Goal: Information Seeking & Learning: Learn about a topic

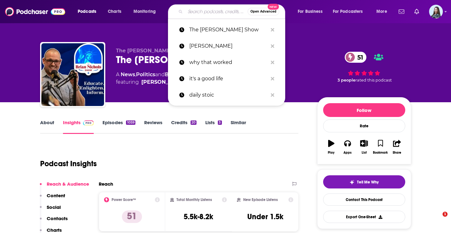
click at [203, 11] on input "Search podcasts, credits, & more..." at bounding box center [216, 12] width 62 height 10
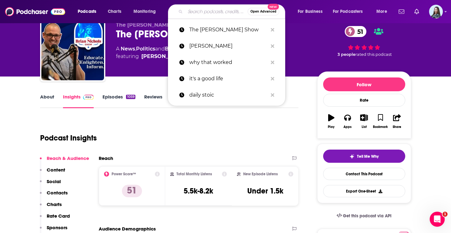
type input "[PERSON_NAME]"
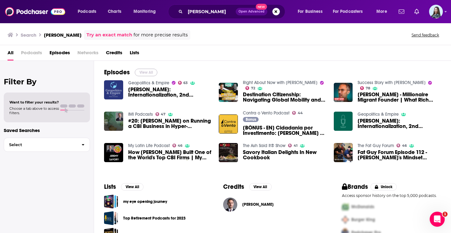
click at [149, 73] on button "View All" at bounding box center [146, 73] width 23 height 8
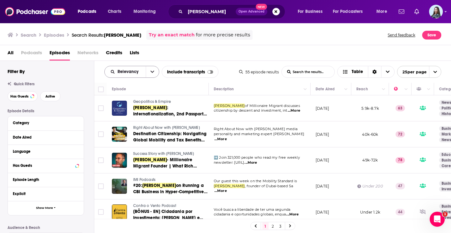
click at [151, 72] on icon "open menu" at bounding box center [152, 72] width 4 height 4
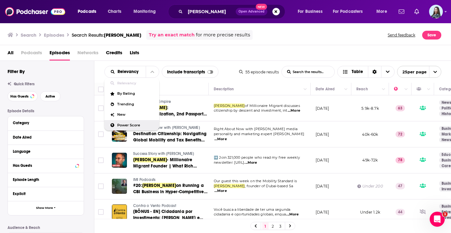
click at [142, 125] on span "Power Score" at bounding box center [135, 124] width 37 height 3
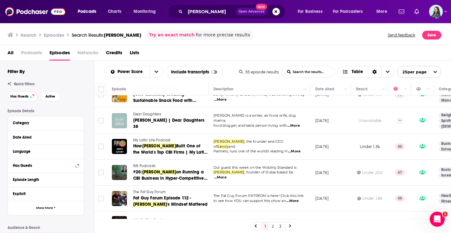
scroll to position [0, 0]
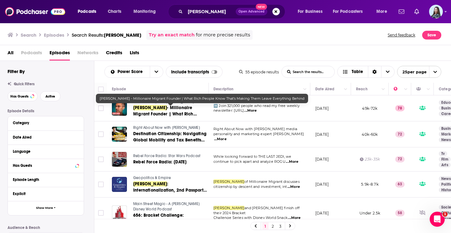
click at [182, 107] on span "- Millionaire Migrant Founder | What Rich People Know That's Making Them Leave …" at bounding box center [167, 117] width 69 height 24
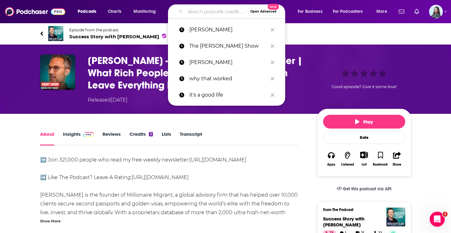
click at [224, 10] on input "Search podcasts, credits, & more..." at bounding box center [216, 12] width 62 height 10
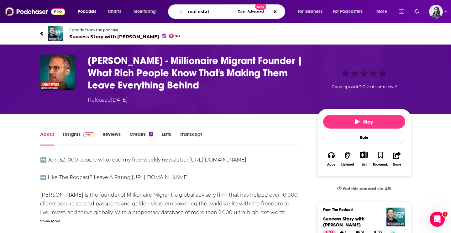
type input "real estate"
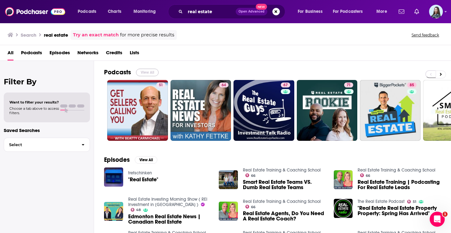
click at [147, 70] on button "View All" at bounding box center [147, 73] width 23 height 8
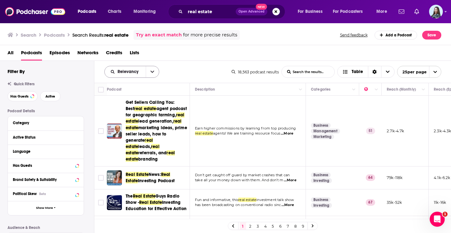
click at [151, 72] on icon "open menu" at bounding box center [152, 72] width 4 height 2
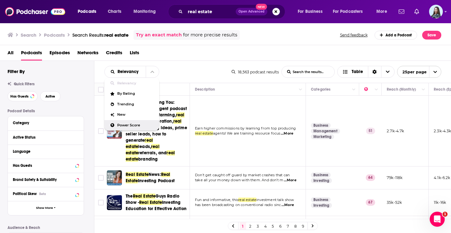
click at [126, 125] on span "Power Score" at bounding box center [135, 124] width 37 height 3
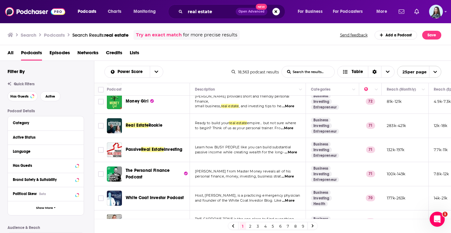
scroll to position [181, 0]
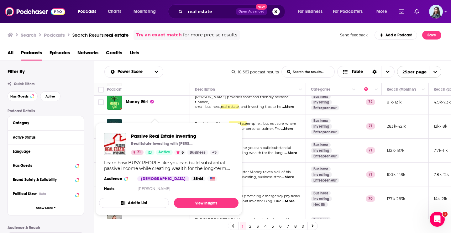
click at [168, 136] on span "Passive Real Estate Investing" at bounding box center [175, 136] width 88 height 6
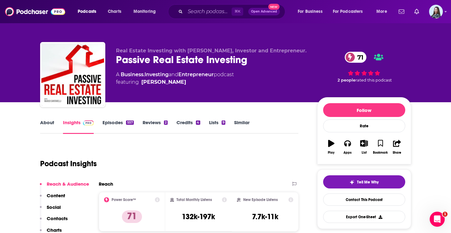
click at [180, 59] on div "Passive Real Estate Investing 71" at bounding box center [211, 60] width 191 height 12
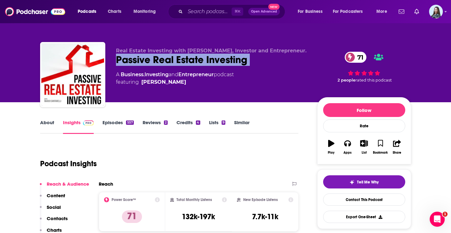
click at [180, 59] on div "Passive Real Estate Investing 71" at bounding box center [211, 60] width 191 height 12
copy div "Passive Real Estate Investing 71"
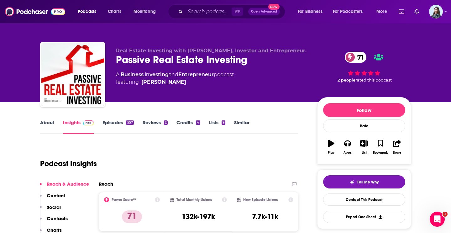
click at [218, 17] on div "⌘ K Open Advanced New" at bounding box center [226, 11] width 117 height 14
click at [213, 12] on input "Search podcasts, credits, & more..." at bounding box center [208, 12] width 46 height 10
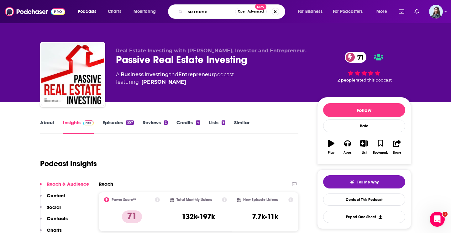
type input "so money"
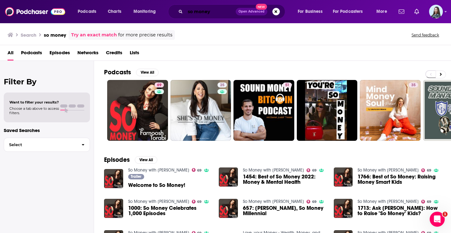
click at [216, 11] on input "so money" at bounding box center [210, 12] width 50 height 10
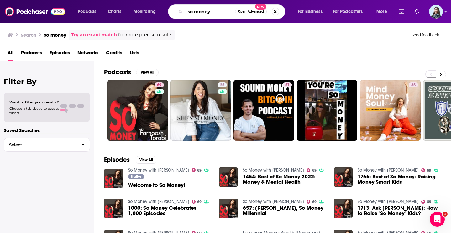
click at [216, 11] on input "so money" at bounding box center [210, 12] width 50 height 10
type input "more money"
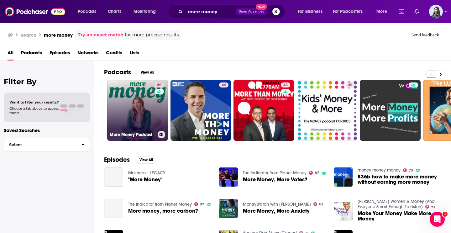
click at [139, 127] on link "60 More Money Podcast" at bounding box center [137, 110] width 61 height 61
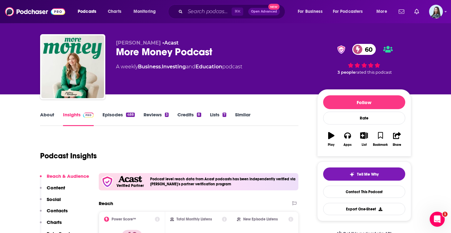
scroll to position [5, 0]
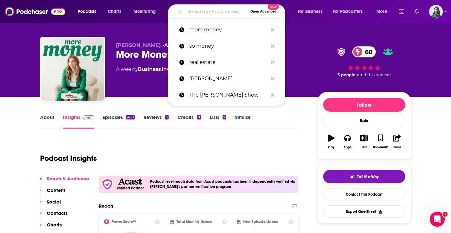
click at [219, 7] on input "Search podcasts, credits, & more..." at bounding box center [216, 12] width 62 height 10
paste input "The [PERSON_NAME] Podcast Experience"
type input "The [PERSON_NAME] Podcast Experience"
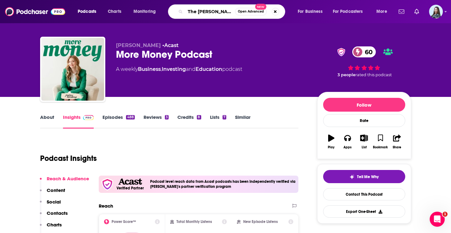
scroll to position [0, 35]
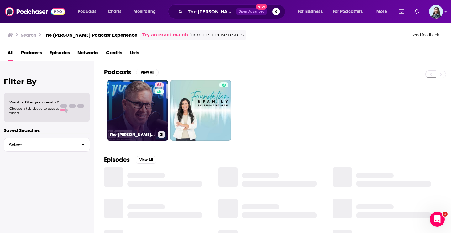
click at [147, 107] on link "63 The [PERSON_NAME] Podcast Experience" at bounding box center [137, 110] width 61 height 61
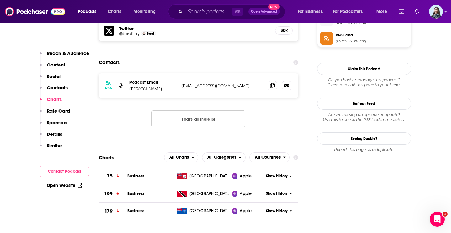
scroll to position [579, 0]
click at [214, 12] on input "Search podcasts, credits, & more..." at bounding box center [208, 12] width 46 height 10
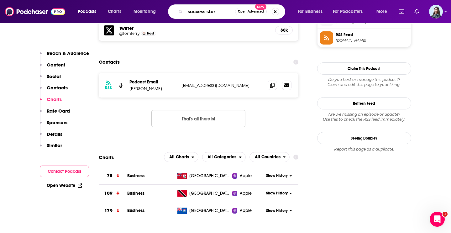
type input "success story"
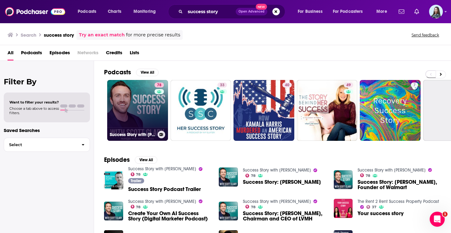
click at [149, 108] on link "78 Success Story with [PERSON_NAME]" at bounding box center [137, 110] width 61 height 61
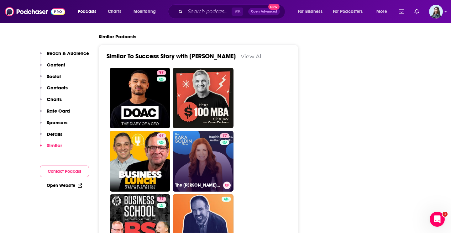
scroll to position [1405, 0]
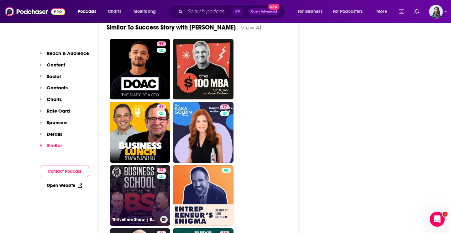
click at [144, 176] on link "77 Thrivetime Show | Business School without the BS" at bounding box center [140, 195] width 61 height 61
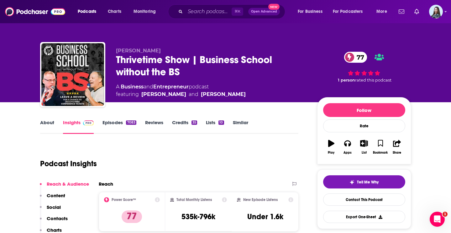
click at [163, 56] on div "Thrivetime Show | Business School without the BS 77" at bounding box center [211, 66] width 191 height 24
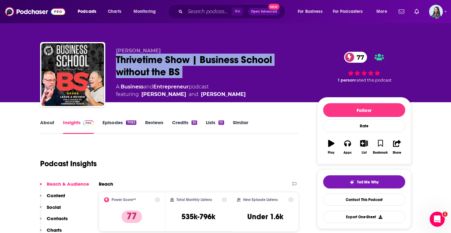
click at [163, 56] on div "Thrivetime Show | Business School without the BS 77" at bounding box center [211, 66] width 191 height 24
copy div "Thrivetime Show | Business School without the BS 77"
type input "[URL][DOMAIN_NAME][PERSON_NAME]"
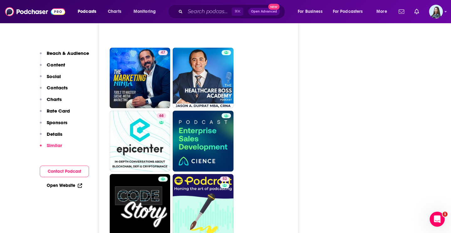
scroll to position [2244, 0]
